Goal: Task Accomplishment & Management: Use online tool/utility

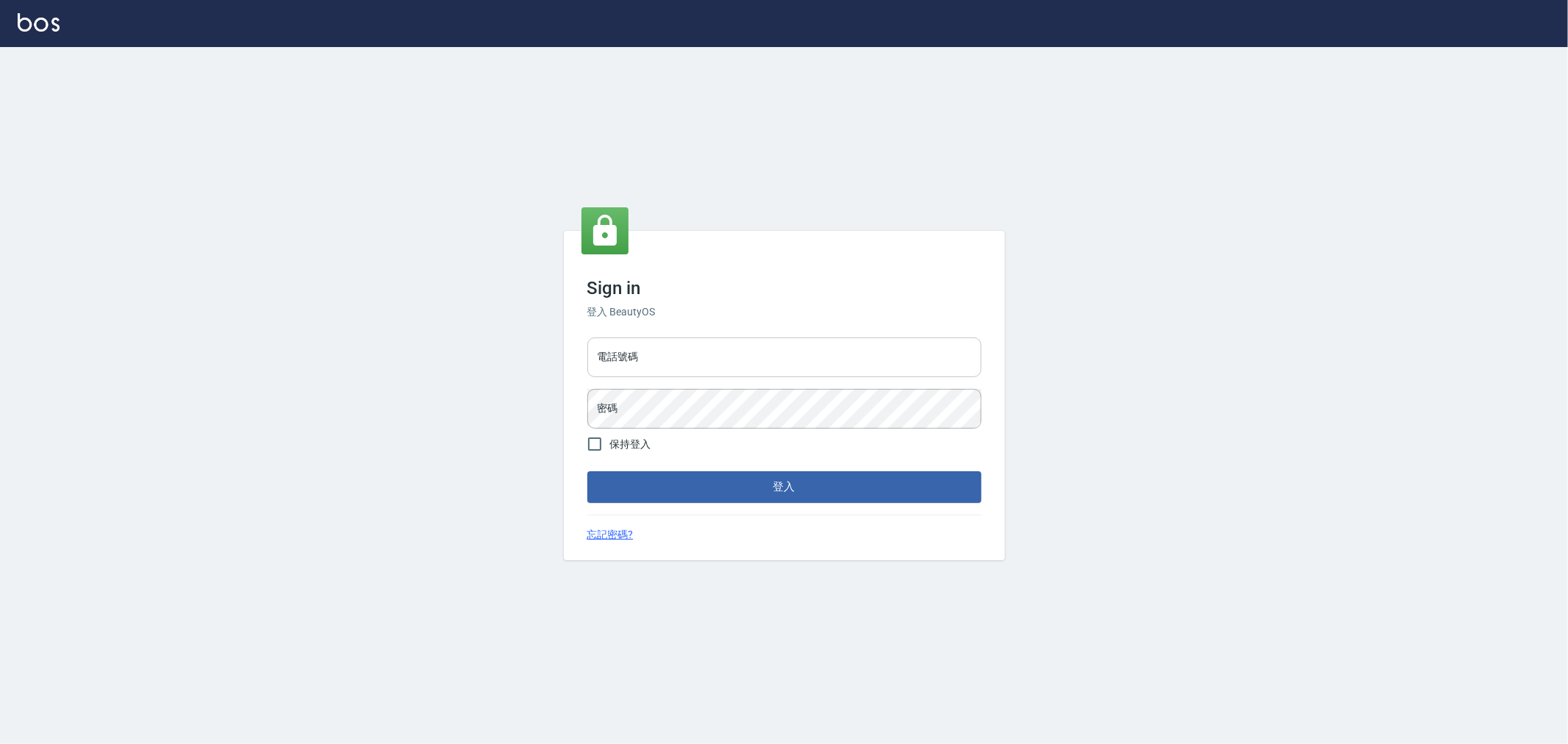
click at [591, 348] on input "電話號碼" at bounding box center [784, 357] width 394 height 40
type input "0222886821"
drag, startPoint x: 645, startPoint y: 355, endPoint x: 645, endPoint y: 362, distance: 7.0
click at [639, 361] on input "0222886821" at bounding box center [784, 357] width 394 height 40
drag, startPoint x: 656, startPoint y: 356, endPoint x: 590, endPoint y: 358, distance: 66.0
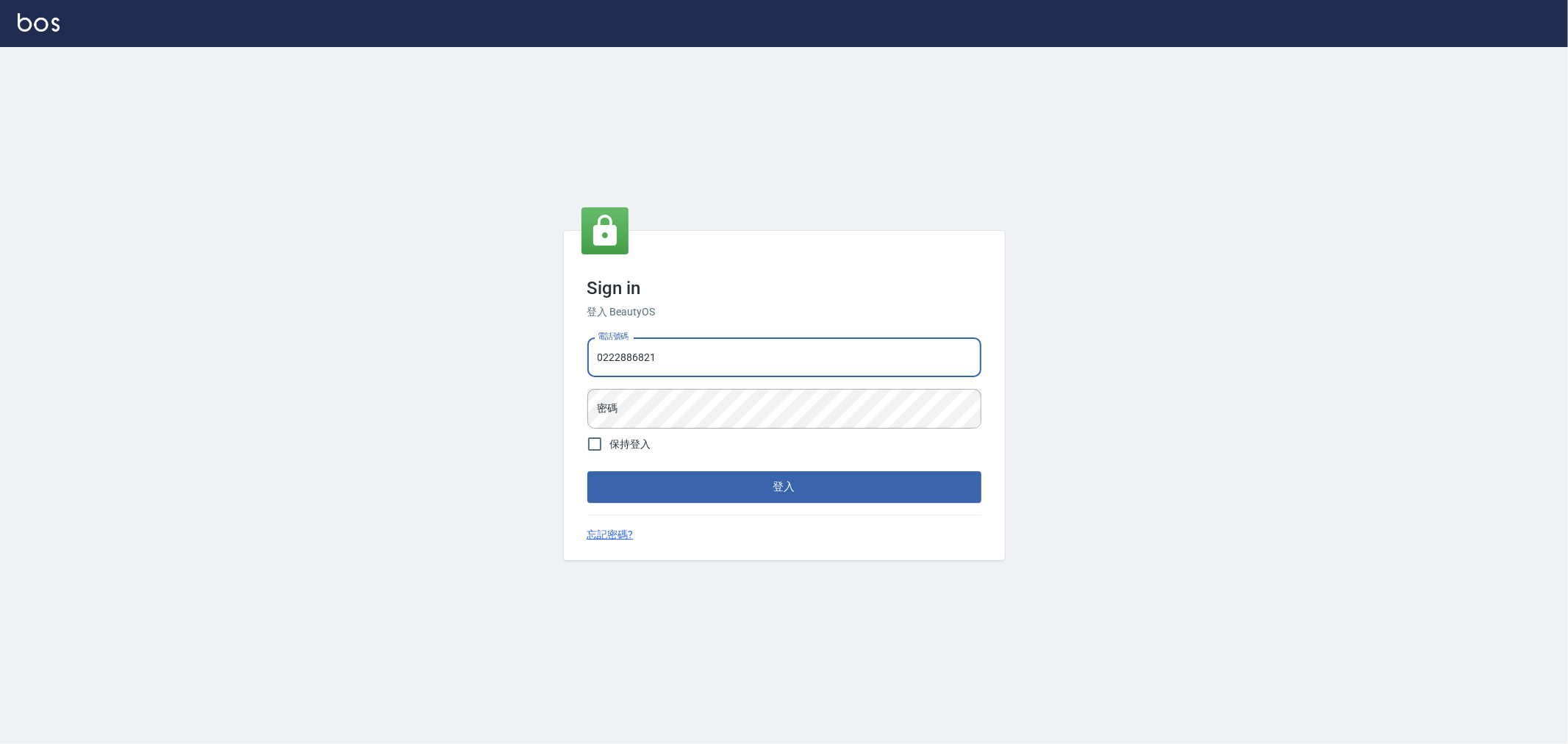
click at [590, 358] on input "0222886821" at bounding box center [784, 357] width 394 height 40
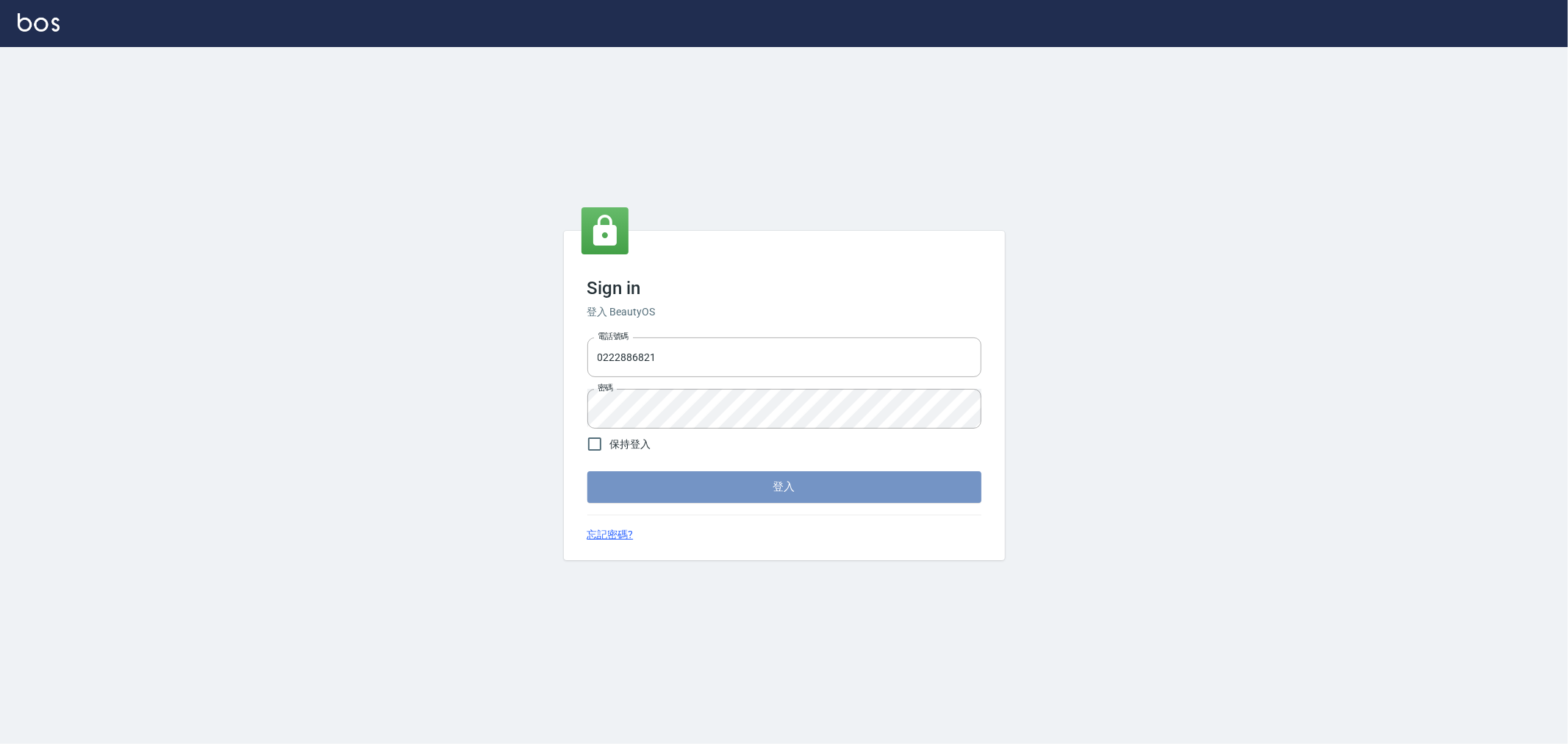
click at [829, 480] on button "登入" at bounding box center [784, 486] width 394 height 31
